Goal: Navigation & Orientation: Find specific page/section

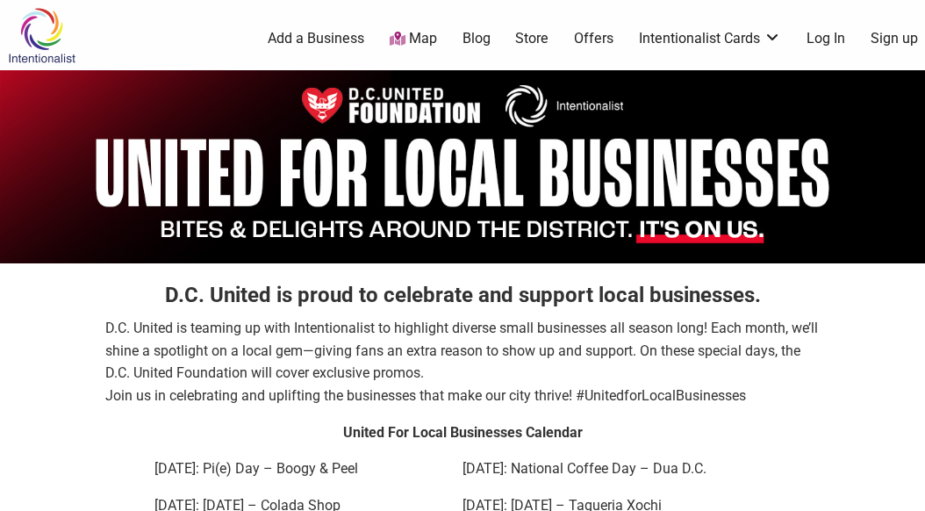
scroll to position [176, 0]
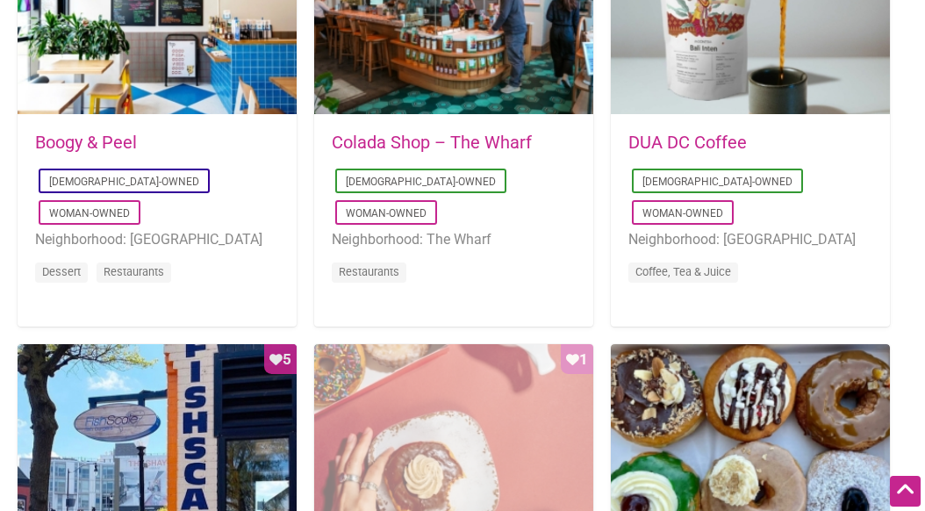
scroll to position [1053, 0]
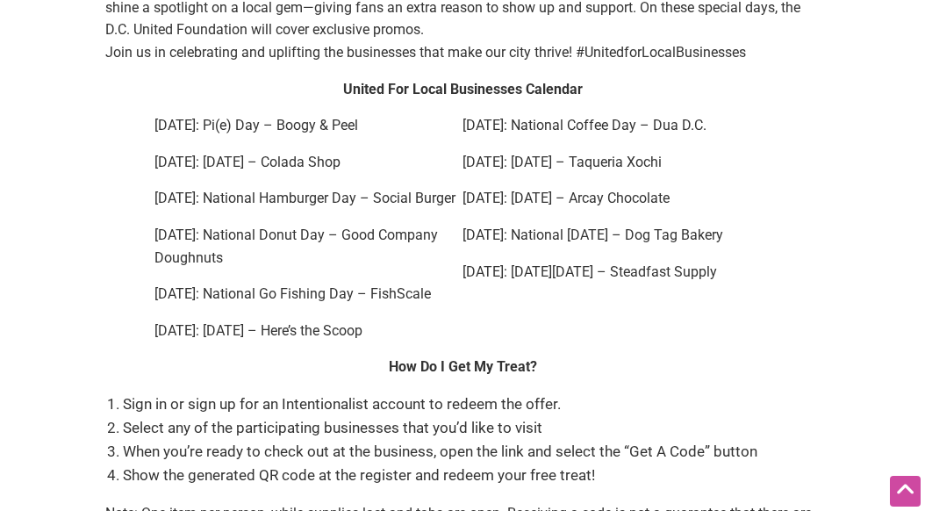
scroll to position [351, 0]
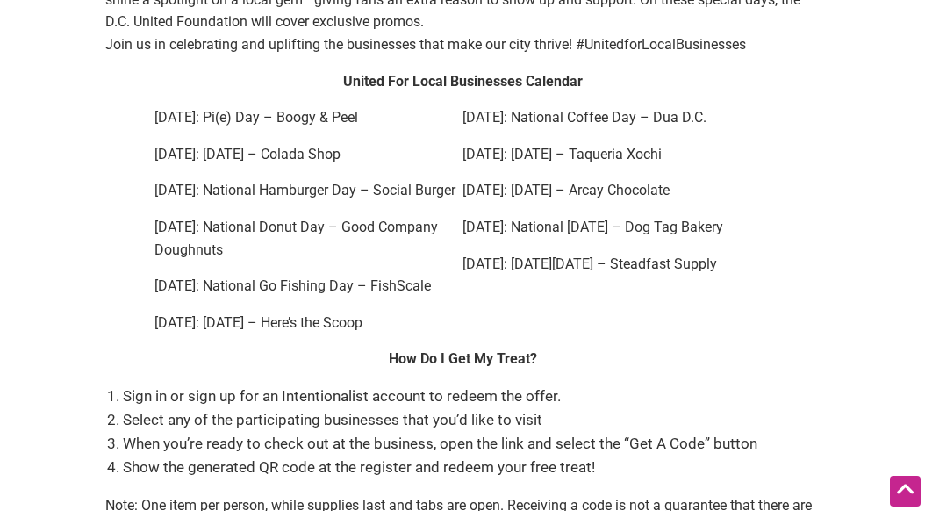
click at [339, 408] on li "Select any of the participating businesses that you’d like to visit" at bounding box center [471, 420] width 697 height 24
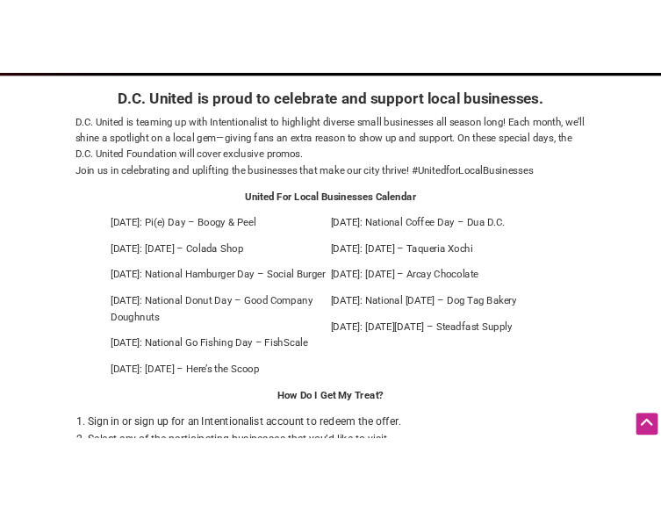
scroll to position [176, 0]
